Goal: Task Accomplishment & Management: Complete application form

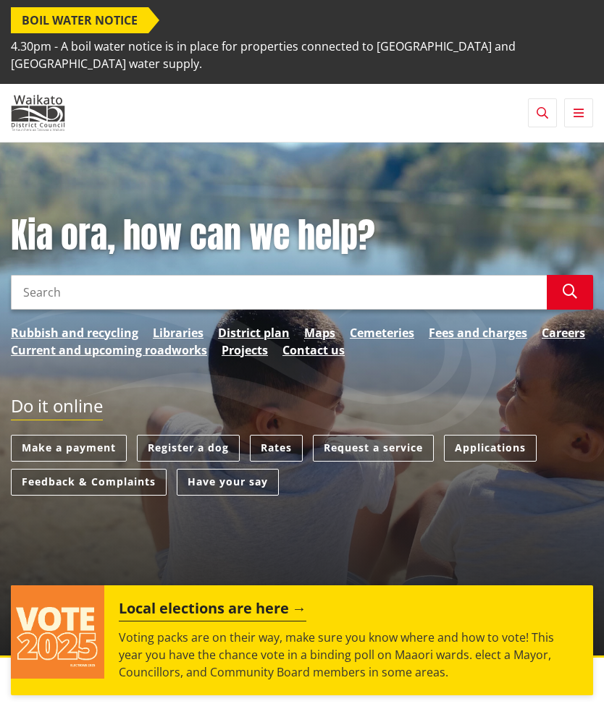
click at [188, 435] on link "Register a dog" at bounding box center [188, 448] width 103 height 27
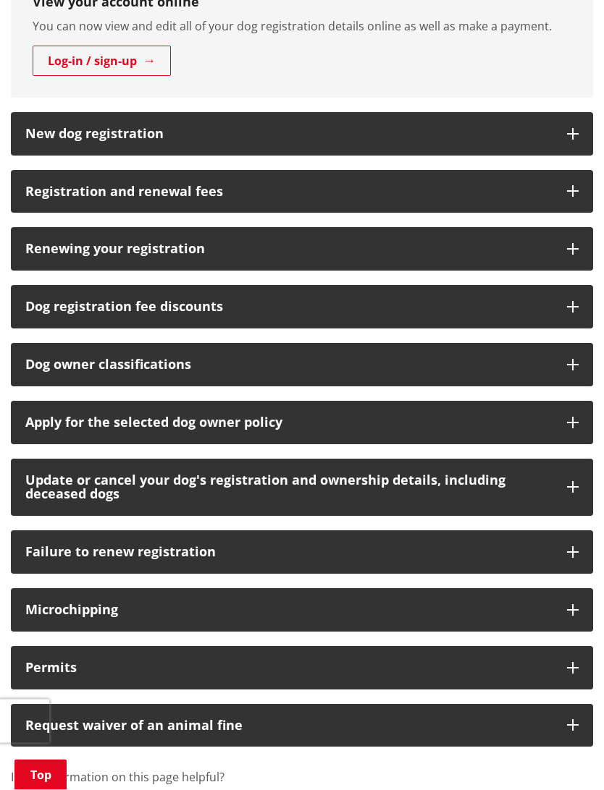
scroll to position [813, 0]
click at [44, 473] on h3 "Update or cancel your dog's registration and ownership details, including decea…" at bounding box center [288, 487] width 527 height 29
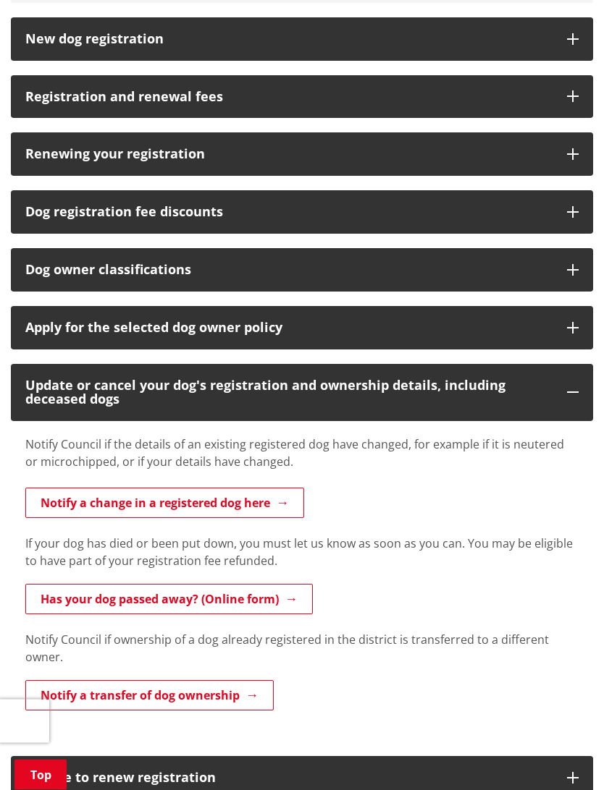
scroll to position [952, 0]
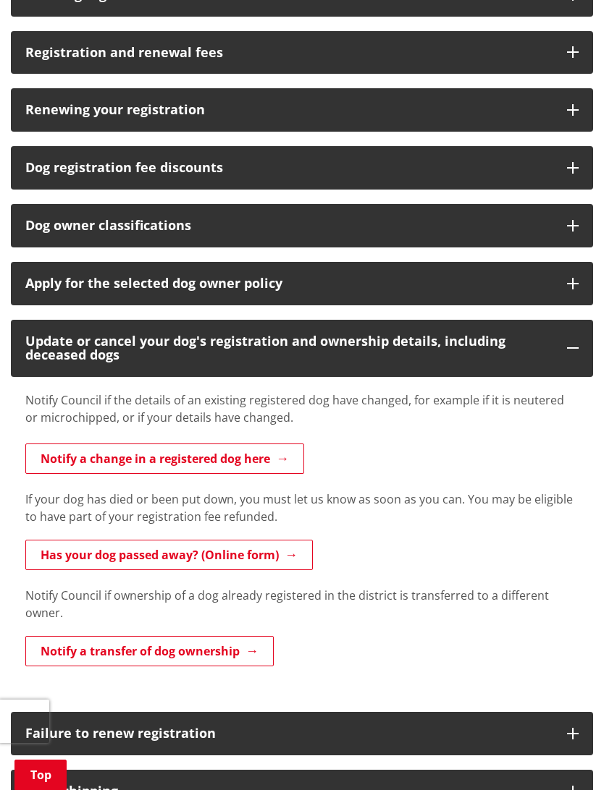
click at [111, 540] on link "Has your dog passed away? (Online form)" at bounding box center [168, 555] width 287 height 30
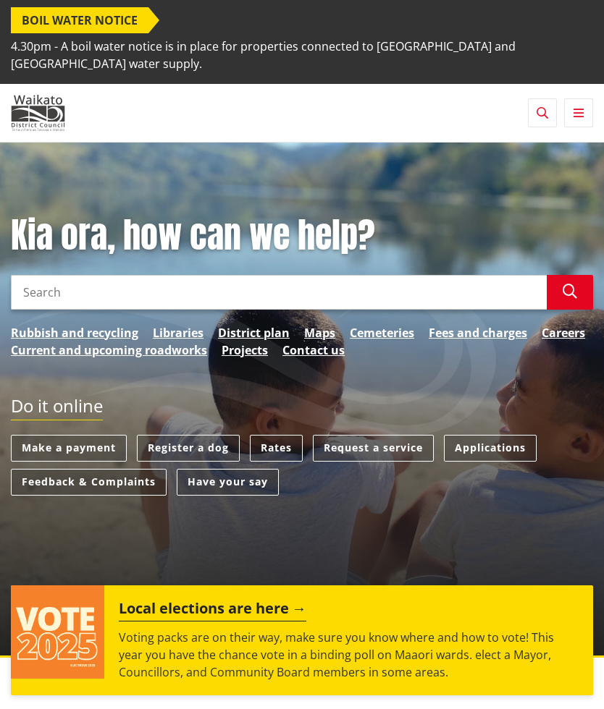
click at [184, 435] on link "Register a dog" at bounding box center [188, 448] width 103 height 27
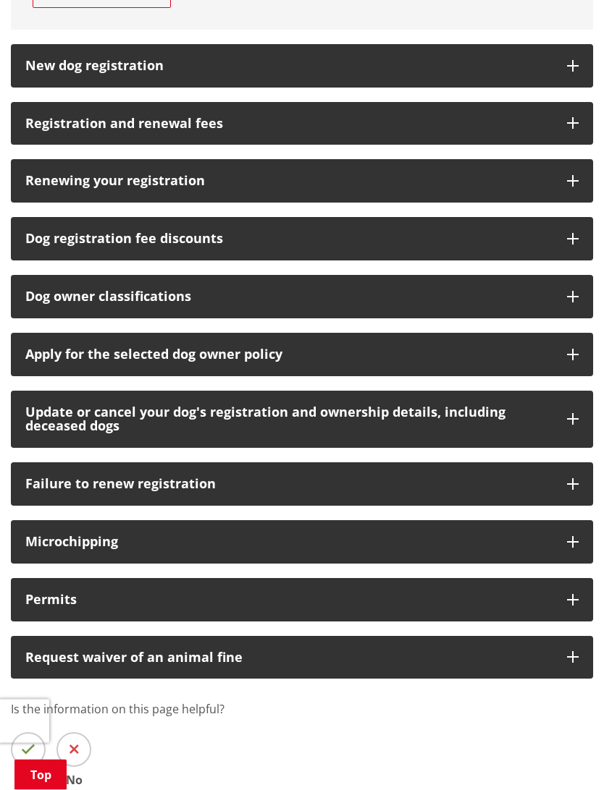
scroll to position [880, 0]
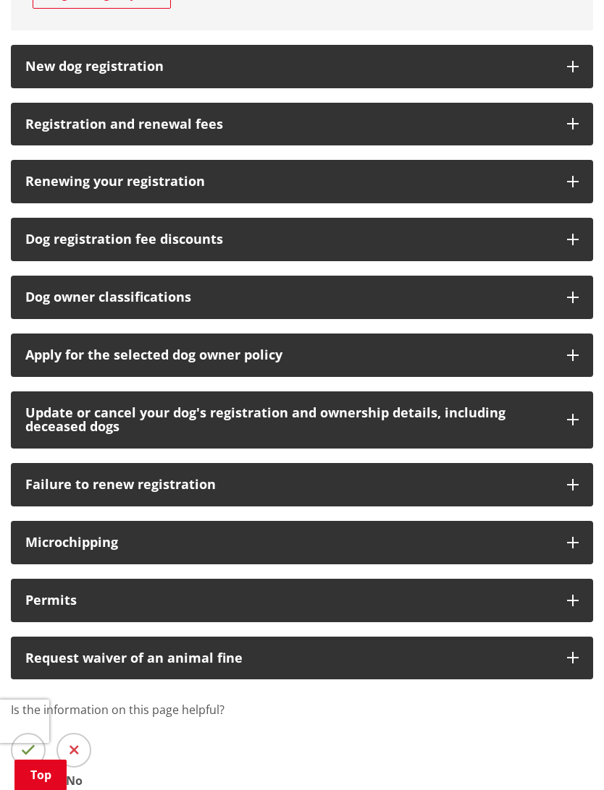
click at [62, 406] on h3 "Update or cancel your dog's registration and ownership details, including decea…" at bounding box center [288, 420] width 527 height 29
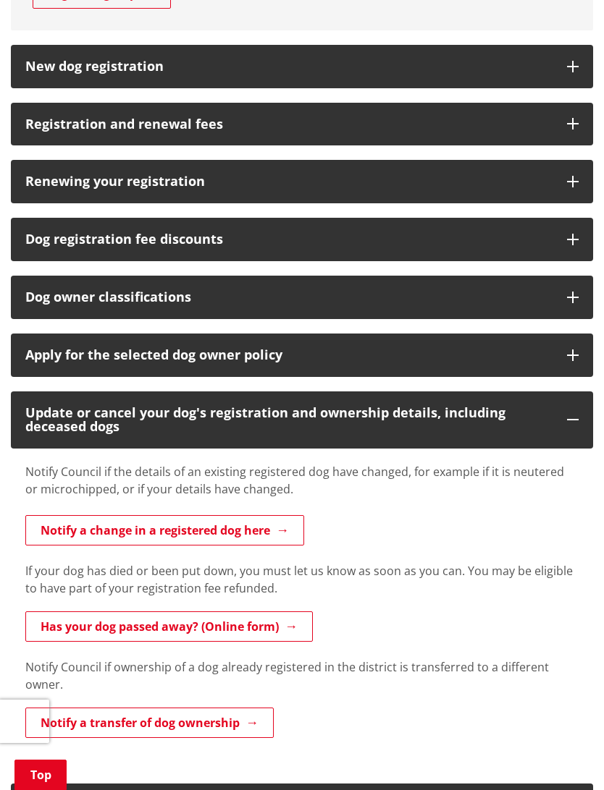
click at [122, 612] on link "Has your dog passed away? (Online form)" at bounding box center [168, 627] width 287 height 30
